Goal: Transaction & Acquisition: Obtain resource

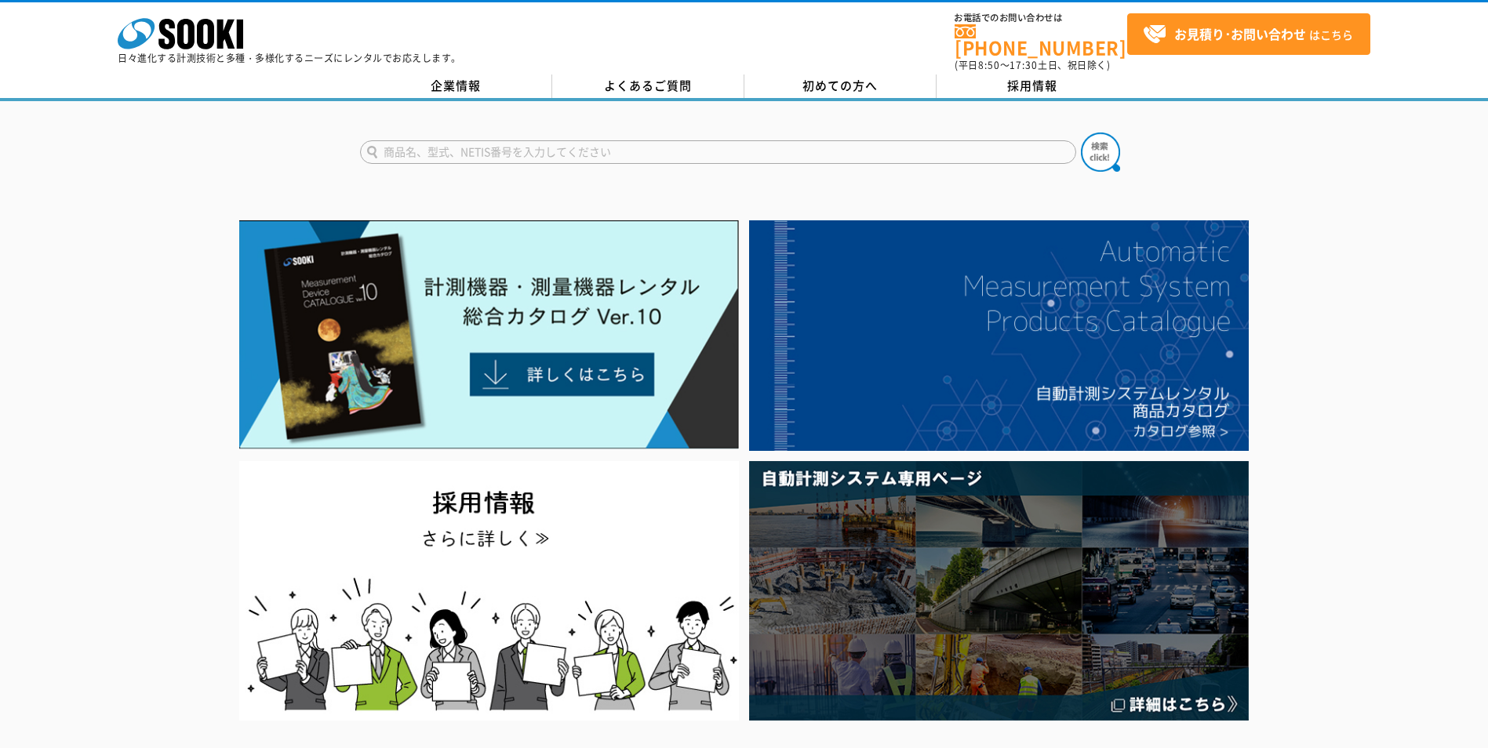
click at [547, 144] on input "text" at bounding box center [718, 152] width 716 height 24
type input "6100"
click at [1081, 133] on button at bounding box center [1100, 152] width 39 height 39
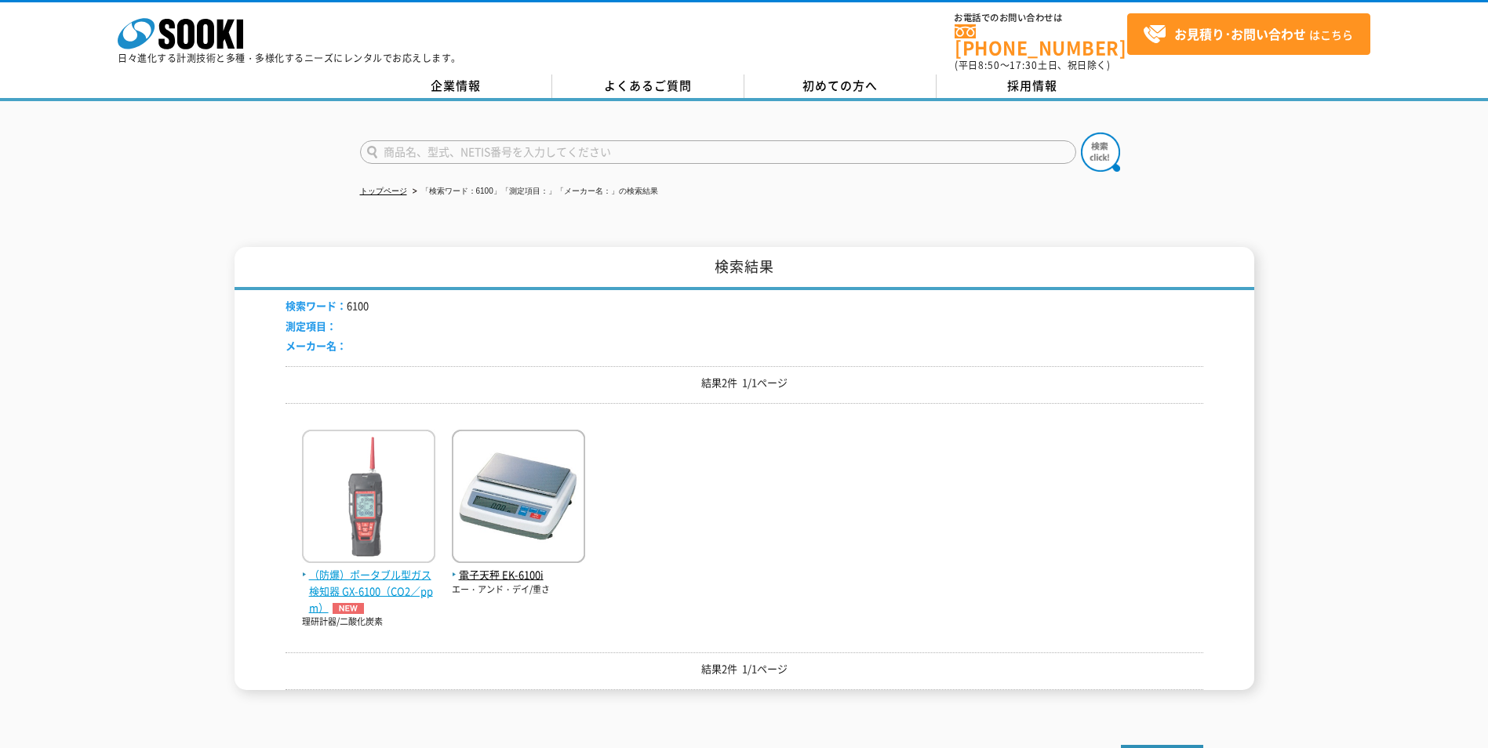
click at [367, 527] on img at bounding box center [368, 498] width 133 height 137
click at [406, 556] on img at bounding box center [368, 498] width 133 height 137
click at [391, 537] on img at bounding box center [368, 498] width 133 height 137
click at [394, 536] on img at bounding box center [368, 498] width 133 height 137
click at [387, 576] on span "（防爆）ポータブル型ガス検知器 GX-6100（CO2／ppm）" at bounding box center [368, 591] width 133 height 49
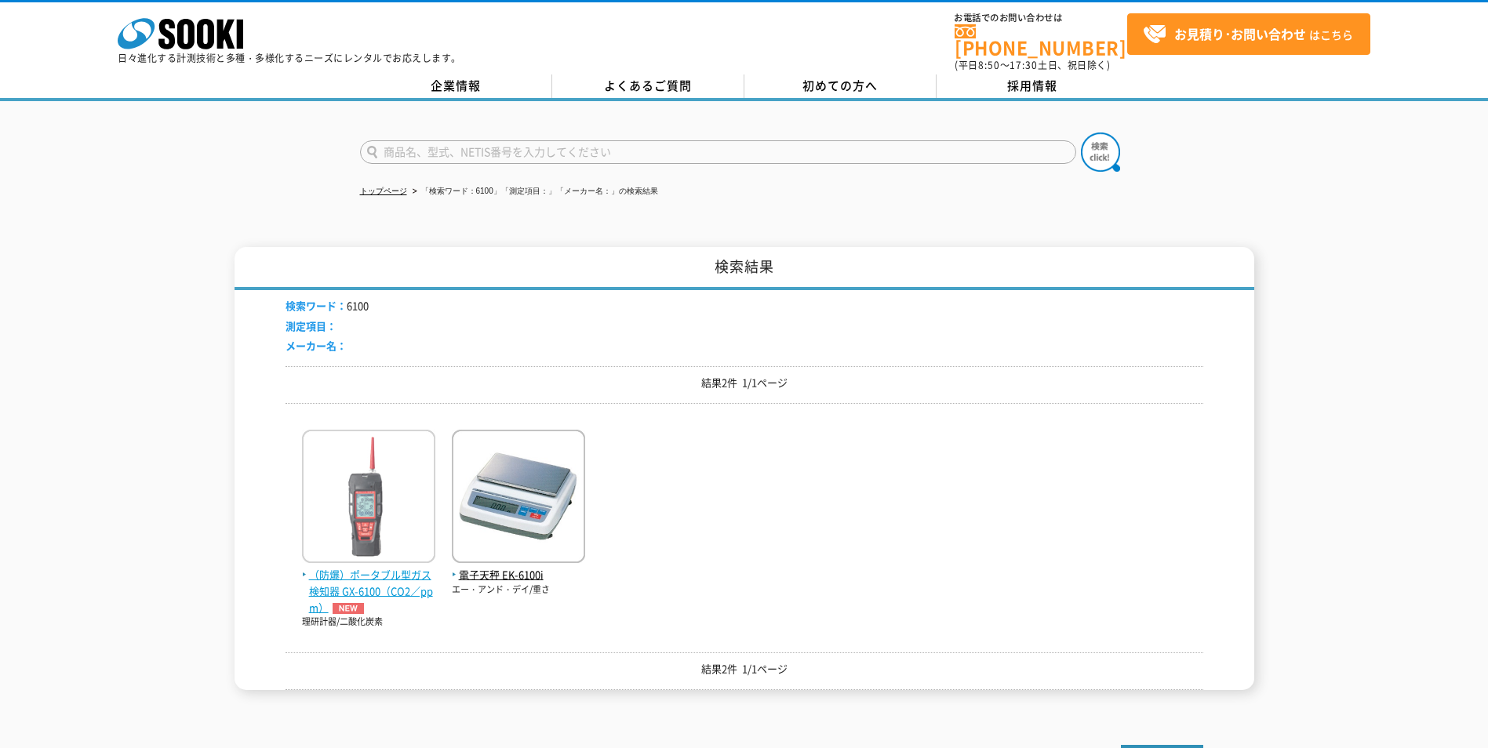
click at [387, 576] on span "（防爆）ポータブル型ガス検知器 GX-6100（CO2／ppm）" at bounding box center [368, 591] width 133 height 49
click at [387, 575] on span "（防爆）ポータブル型ガス検知器 GX-6100（CO2／ppm）" at bounding box center [368, 591] width 133 height 49
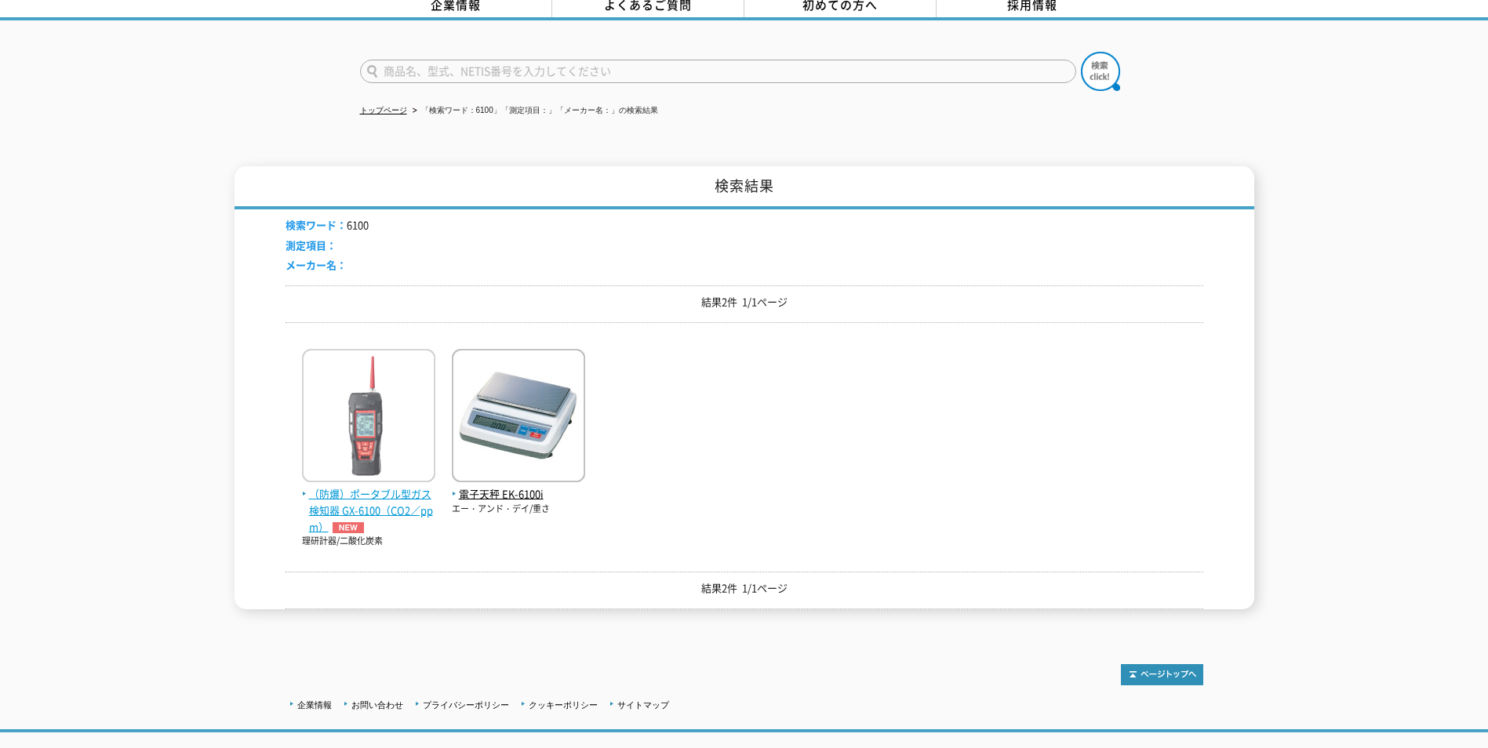
scroll to position [163, 0]
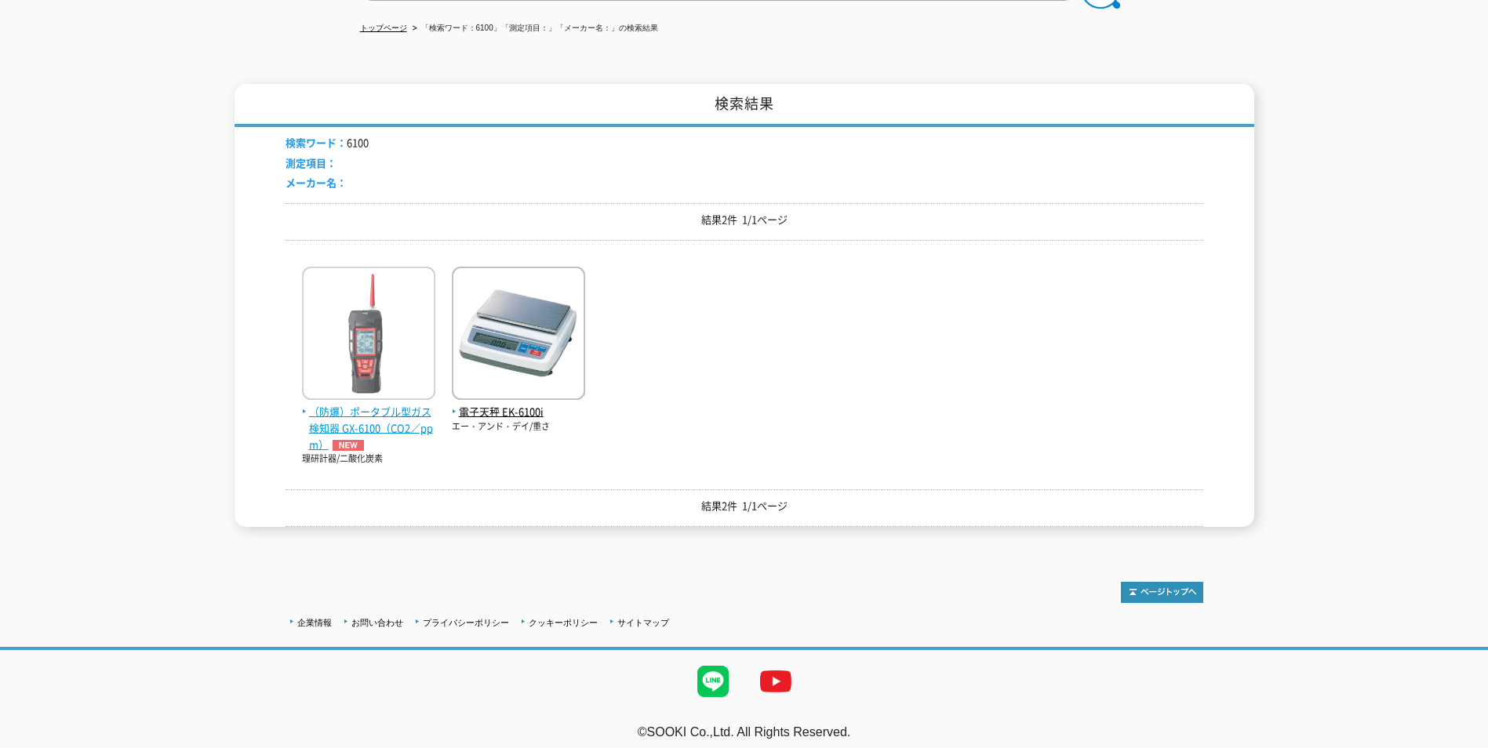
click at [347, 370] on img at bounding box center [368, 335] width 133 height 137
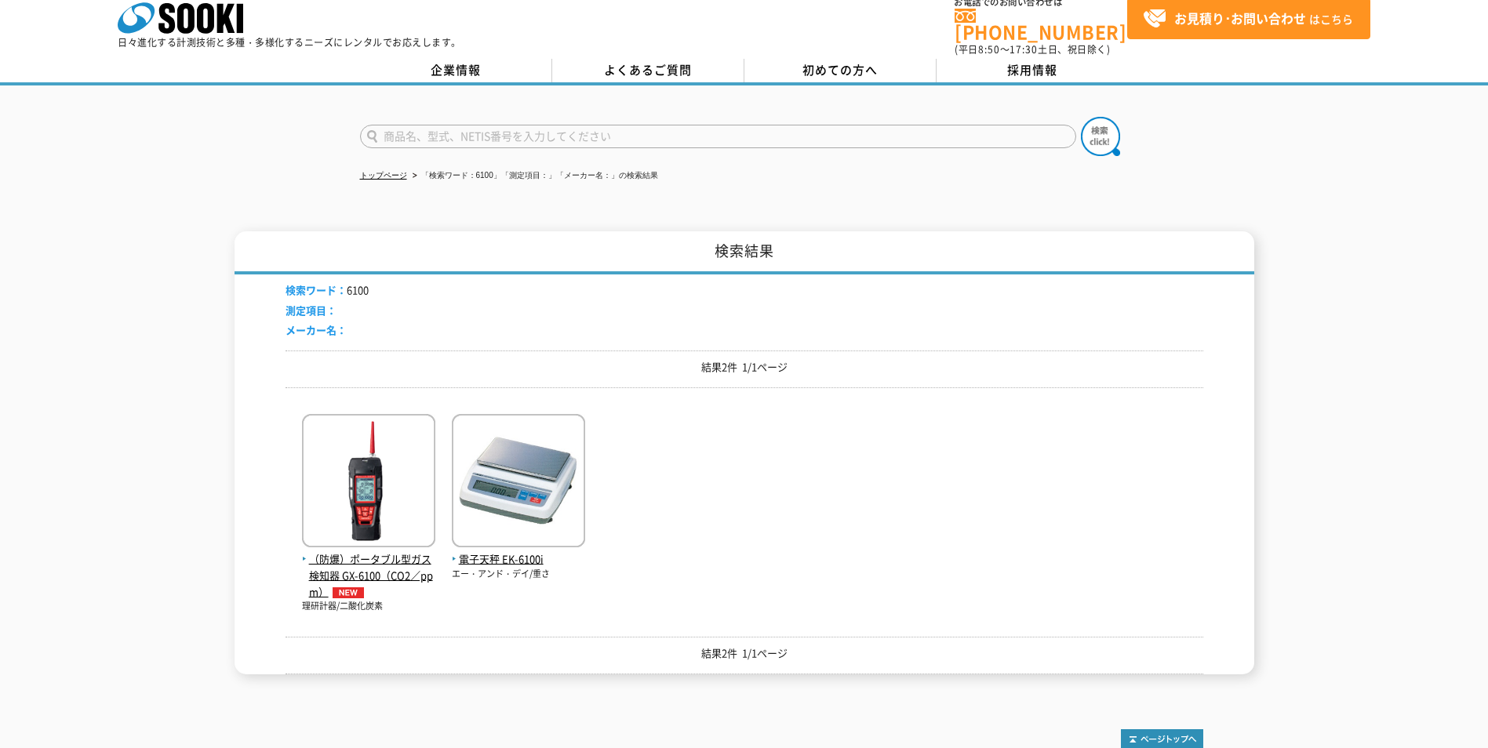
scroll to position [6, 0]
